Goal: Task Accomplishment & Management: Use online tool/utility

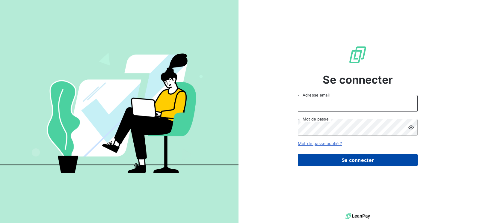
type input "[PERSON_NAME][EMAIL_ADDRESS][DOMAIN_NAME]"
click at [349, 163] on button "Se connecter" at bounding box center [358, 160] width 120 height 13
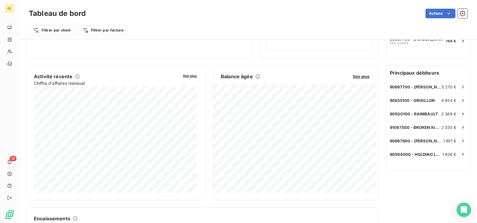
scroll to position [30, 0]
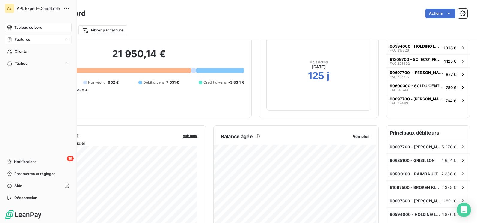
click at [23, 40] on span "Factures" at bounding box center [22, 39] width 15 height 5
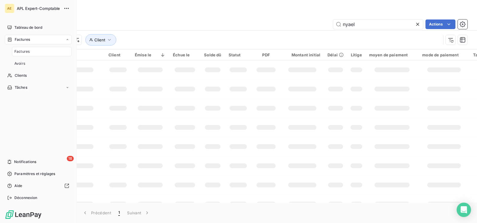
click at [30, 53] on div "Factures" at bounding box center [42, 52] width 60 height 10
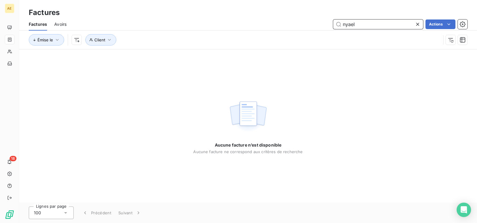
click at [372, 27] on input "nyael" at bounding box center [378, 24] width 90 height 10
drag, startPoint x: 371, startPoint y: 25, endPoint x: 328, endPoint y: 27, distance: 42.6
click at [328, 27] on div "nyael Actions" at bounding box center [270, 24] width 393 height 10
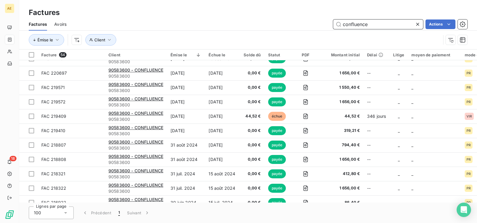
scroll to position [120, 0]
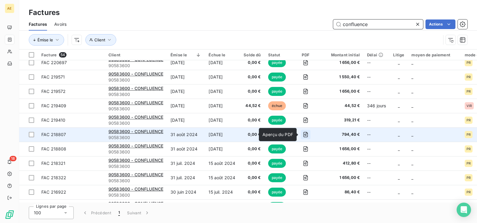
type input "confluence"
click at [304, 132] on icon "button" at bounding box center [305, 134] width 6 height 6
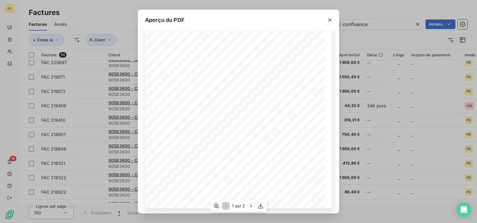
scroll to position [0, 0]
click at [258, 207] on icon "button" at bounding box center [260, 206] width 6 height 6
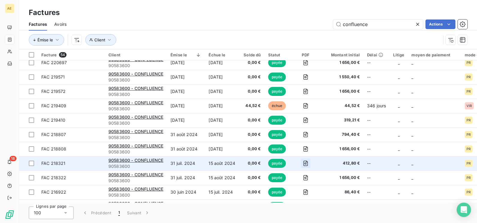
click at [303, 162] on icon "button" at bounding box center [305, 163] width 6 height 6
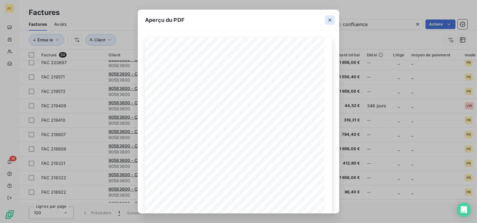
click at [328, 19] on icon "button" at bounding box center [330, 20] width 6 height 6
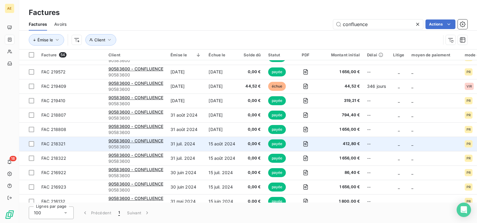
scroll to position [150, 0]
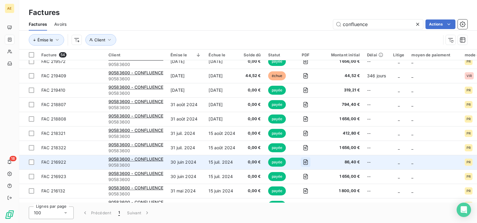
click at [305, 163] on icon "button" at bounding box center [305, 162] width 6 height 6
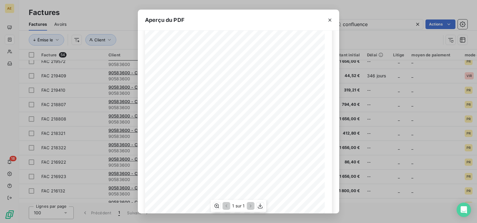
scroll to position [0, 0]
click at [329, 19] on icon "button" at bounding box center [329, 20] width 3 height 3
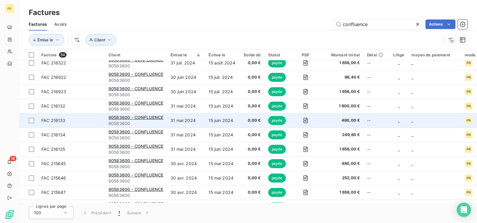
scroll to position [240, 0]
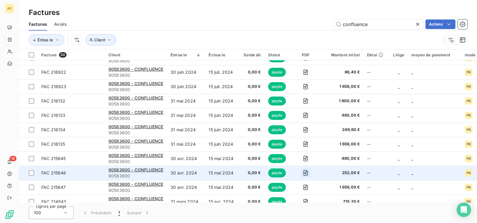
click at [303, 173] on icon "button" at bounding box center [305, 172] width 4 height 5
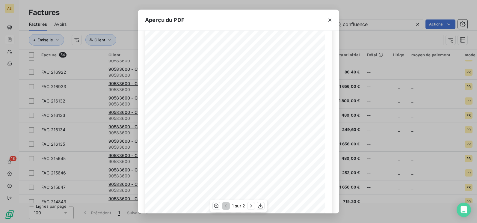
scroll to position [0, 0]
click at [328, 19] on icon "button" at bounding box center [330, 20] width 6 height 6
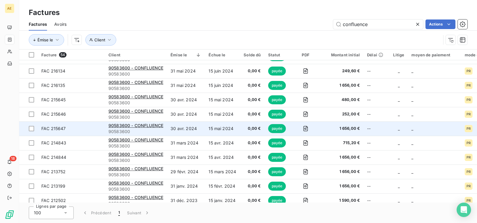
scroll to position [299, 0]
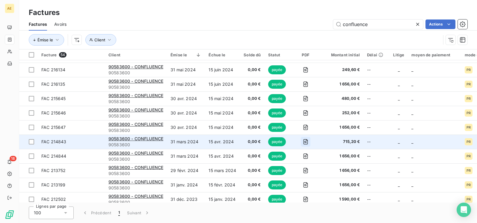
click at [303, 141] on icon "button" at bounding box center [305, 142] width 6 height 6
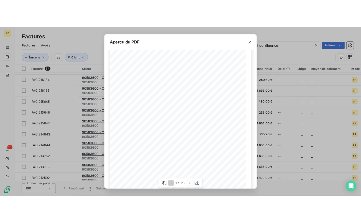
scroll to position [90, 0]
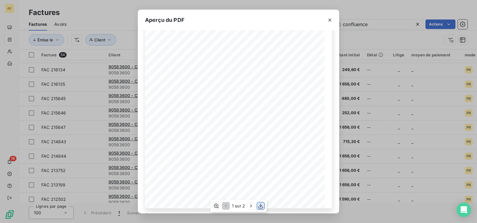
click at [260, 205] on icon "button" at bounding box center [260, 206] width 6 height 6
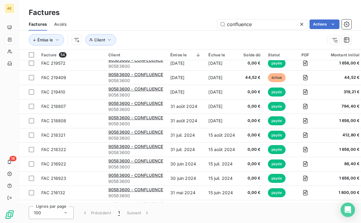
scroll to position [299, 0]
